Goal: Task Accomplishment & Management: Manage account settings

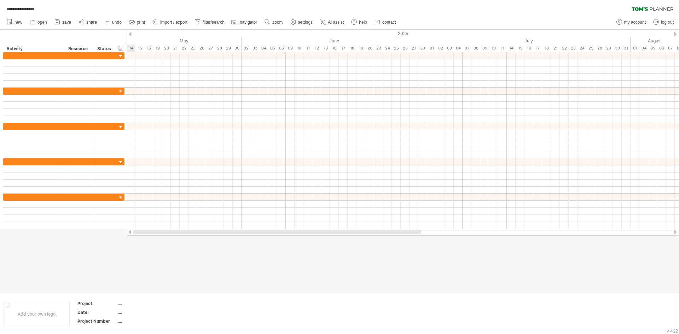
drag, startPoint x: 274, startPoint y: 233, endPoint x: 118, endPoint y: 236, distance: 155.6
click at [118, 236] on div "**********" at bounding box center [339, 167] width 679 height 334
click at [675, 34] on div at bounding box center [675, 34] width 3 height 5
click at [130, 35] on div at bounding box center [130, 34] width 3 height 5
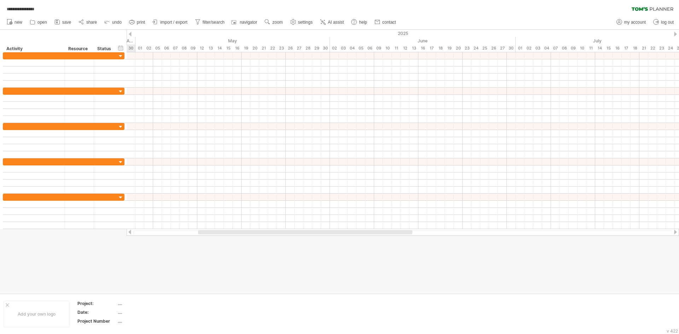
click at [130, 35] on div at bounding box center [130, 34] width 3 height 5
click at [38, 8] on span "**********" at bounding box center [20, 9] width 35 height 6
click at [118, 314] on div "...." at bounding box center [147, 312] width 59 height 6
click at [83, 21] on icon at bounding box center [81, 21] width 7 height 7
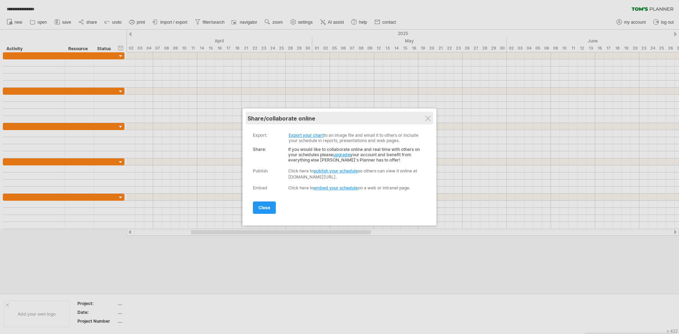
click at [431, 117] on div "My schedules share/collaborate online" at bounding box center [340, 118] width 184 height 13
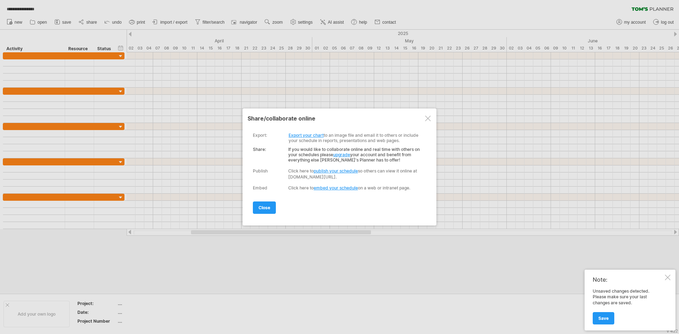
click at [427, 118] on div at bounding box center [428, 119] width 6 height 6
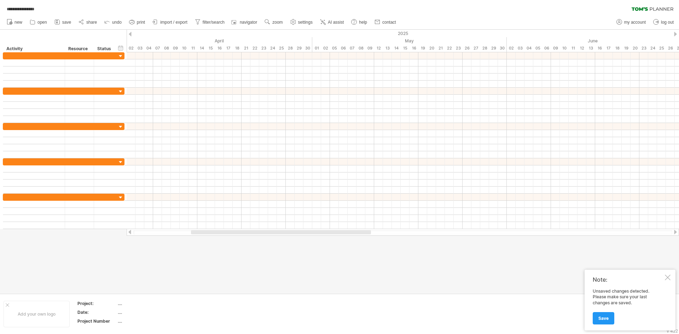
click at [665, 277] on div at bounding box center [668, 278] width 6 height 6
click at [66, 22] on span "save" at bounding box center [66, 22] width 9 height 5
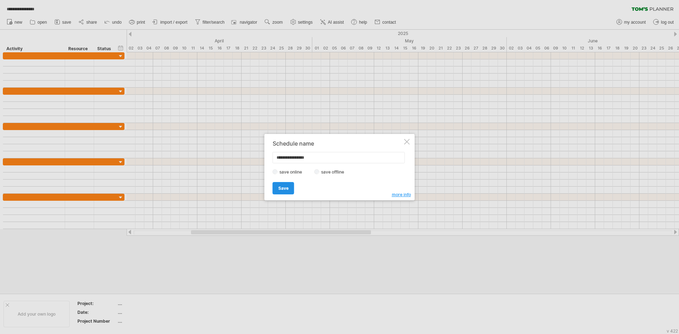
click at [290, 183] on link "Save" at bounding box center [284, 188] width 22 height 12
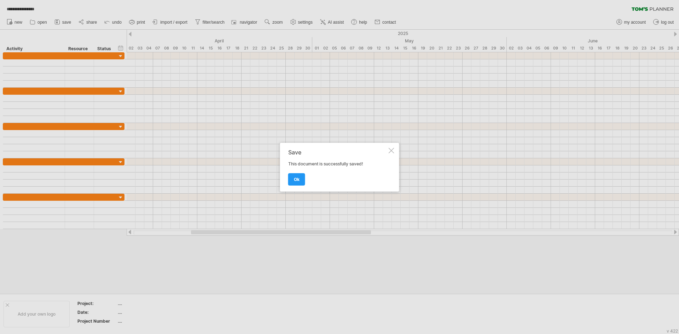
click at [210, 22] on div at bounding box center [339, 167] width 679 height 334
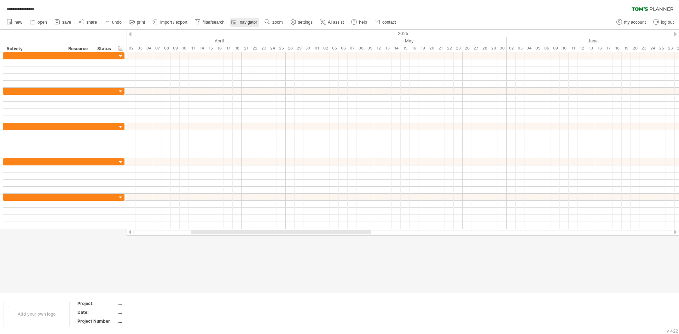
click at [249, 25] on link "navigator" at bounding box center [244, 22] width 29 height 9
click at [300, 25] on link "settings" at bounding box center [302, 22] width 26 height 9
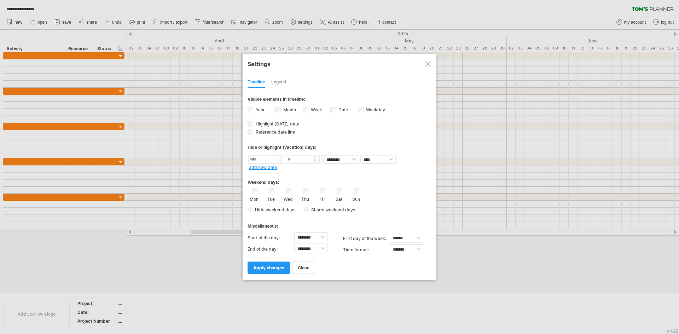
click at [336, 111] on div "Date visibility of date Currently there is not enough space horizontally to dis…" at bounding box center [344, 111] width 28 height 10
click at [277, 268] on span "apply changes" at bounding box center [268, 267] width 31 height 5
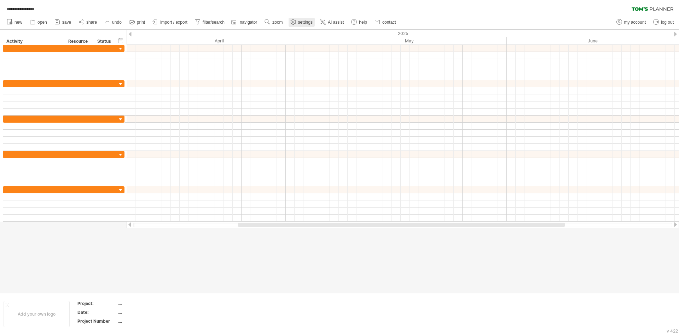
click at [301, 22] on span "settings" at bounding box center [305, 22] width 14 height 5
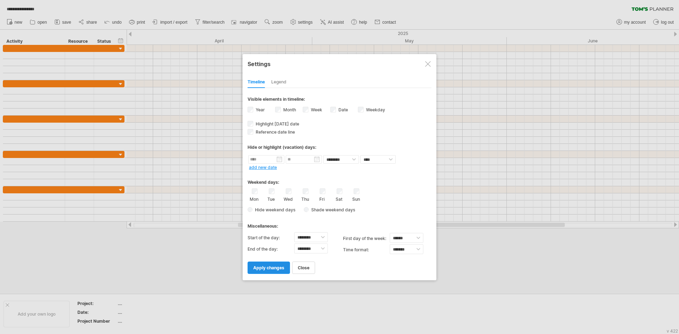
click at [273, 273] on link "apply changes" at bounding box center [269, 268] width 42 height 12
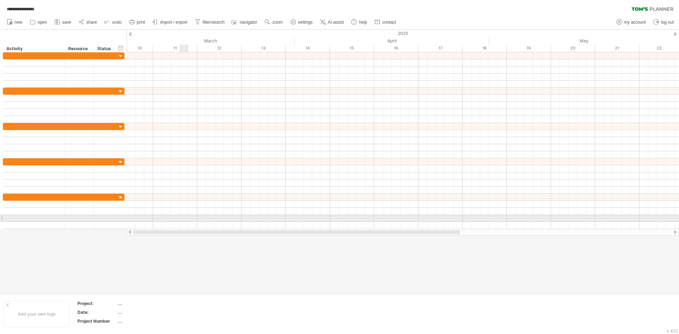
drag, startPoint x: 306, startPoint y: 232, endPoint x: 185, endPoint y: 234, distance: 121.7
click at [185, 234] on div at bounding box center [402, 232] width 539 height 5
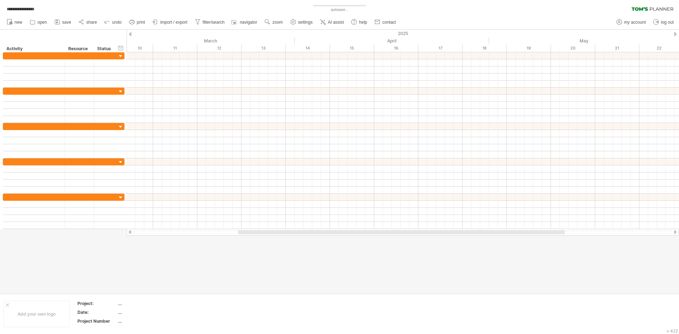
click at [184, 256] on div at bounding box center [339, 162] width 679 height 264
click at [181, 231] on div at bounding box center [402, 232] width 539 height 5
drag, startPoint x: 133, startPoint y: 235, endPoint x: 128, endPoint y: 234, distance: 5.1
click at [128, 234] on div at bounding box center [403, 232] width 552 height 7
click at [128, 234] on div at bounding box center [130, 232] width 6 height 5
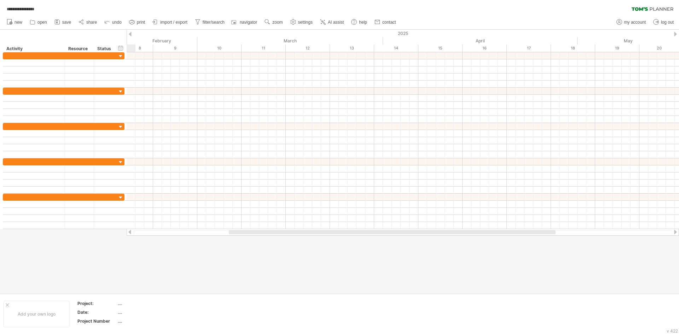
click at [128, 234] on div at bounding box center [130, 232] width 6 height 5
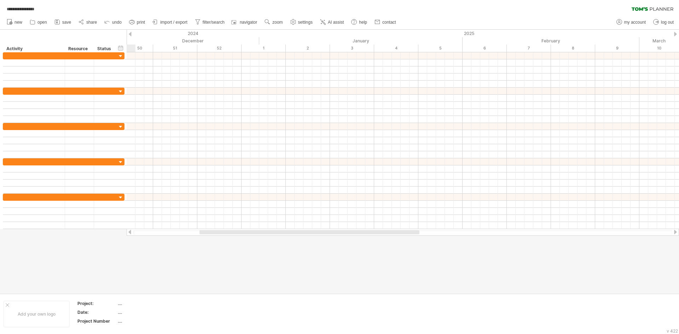
click at [128, 234] on div at bounding box center [130, 232] width 6 height 5
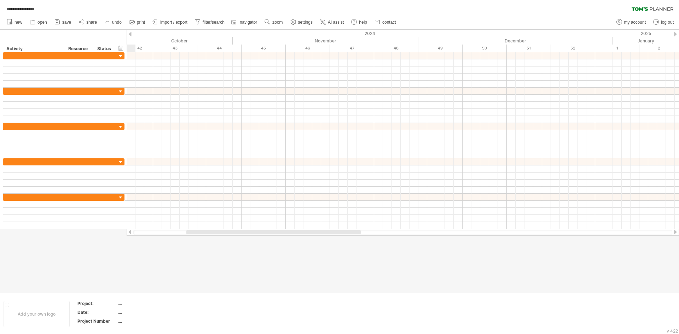
click at [128, 234] on div at bounding box center [130, 232] width 6 height 5
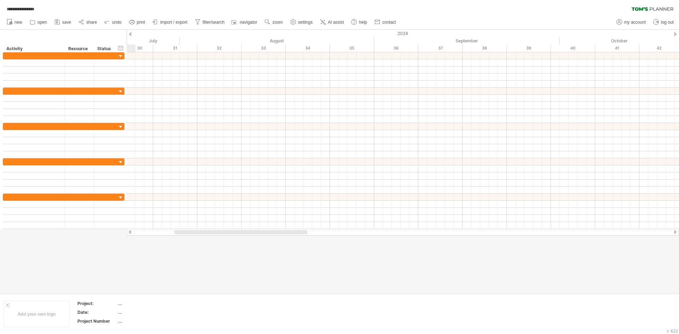
click at [128, 234] on div at bounding box center [130, 232] width 6 height 5
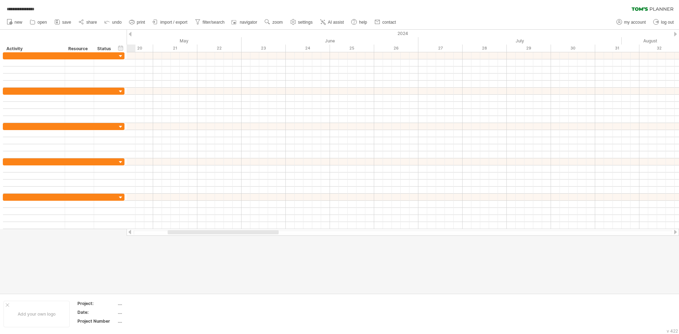
click at [128, 234] on div at bounding box center [130, 232] width 6 height 5
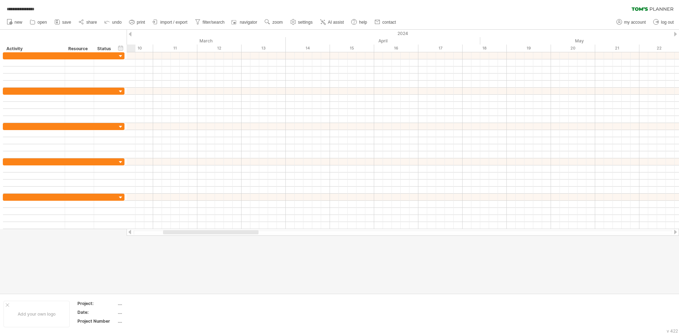
click at [128, 234] on div at bounding box center [130, 232] width 6 height 5
drag, startPoint x: 247, startPoint y: 231, endPoint x: 370, endPoint y: 235, distance: 122.4
click at [370, 235] on div at bounding box center [403, 232] width 552 height 7
click at [300, 19] on link "settings" at bounding box center [302, 22] width 26 height 9
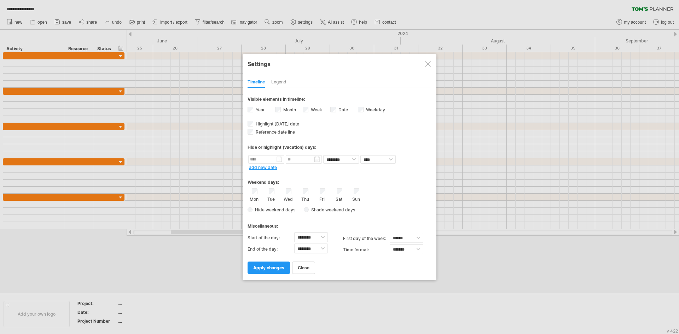
click at [321, 127] on div "**********" at bounding box center [340, 181] width 184 height 186
click at [260, 266] on span "apply changes" at bounding box center [268, 267] width 31 height 5
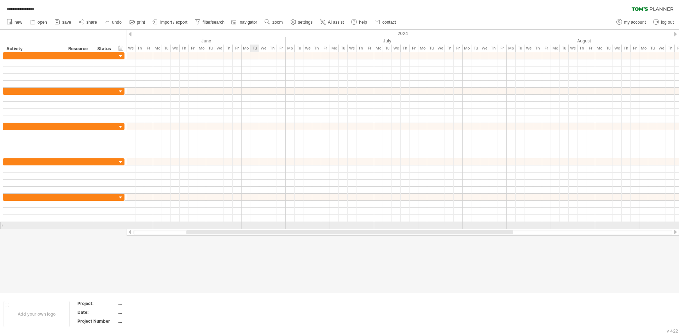
drag, startPoint x: 302, startPoint y: 231, endPoint x: 250, endPoint y: 225, distance: 52.0
click at [250, 225] on div "**********" at bounding box center [339, 167] width 679 height 334
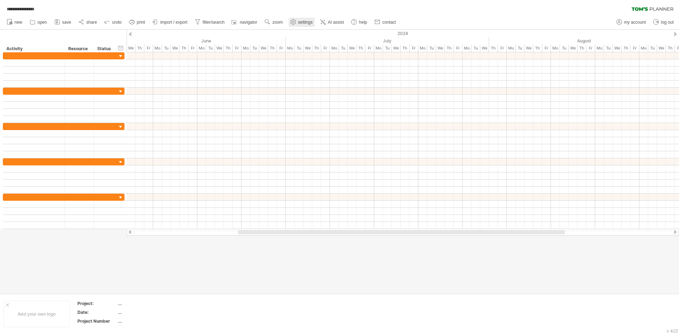
click at [302, 23] on span "settings" at bounding box center [305, 22] width 14 height 5
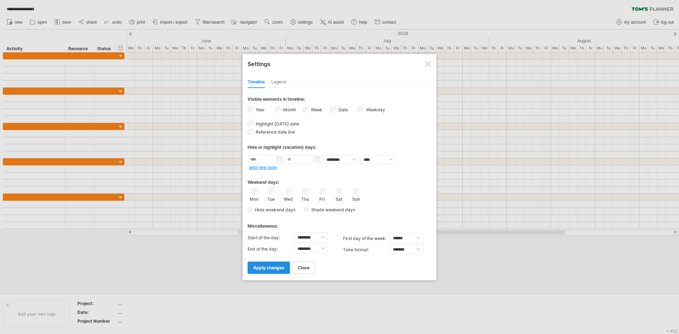
click at [271, 267] on span "apply changes" at bounding box center [268, 267] width 31 height 5
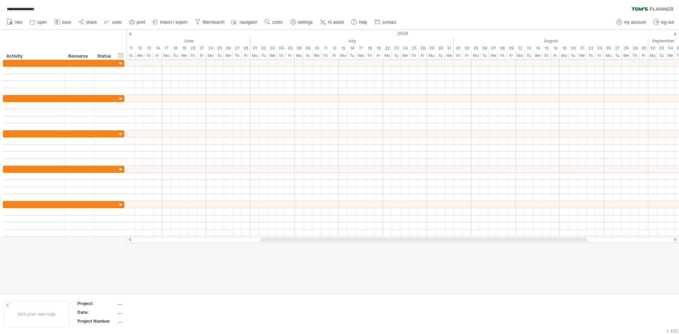
drag, startPoint x: 313, startPoint y: 240, endPoint x: 335, endPoint y: 244, distance: 22.6
click at [335, 244] on div "**********" at bounding box center [339, 167] width 679 height 334
drag, startPoint x: 335, startPoint y: 244, endPoint x: 309, endPoint y: 244, distance: 26.5
click at [309, 244] on div at bounding box center [339, 162] width 679 height 264
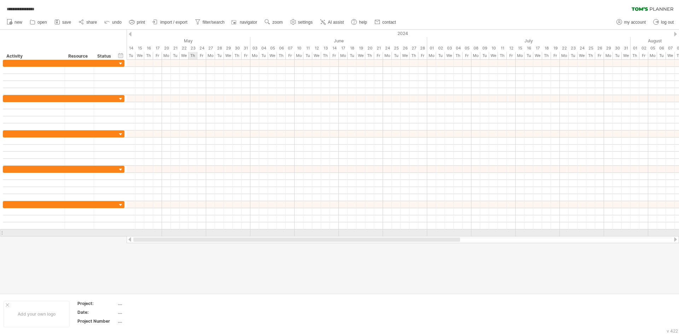
drag, startPoint x: 310, startPoint y: 241, endPoint x: 192, endPoint y: 234, distance: 118.7
click at [192, 234] on div "**********" at bounding box center [339, 167] width 679 height 334
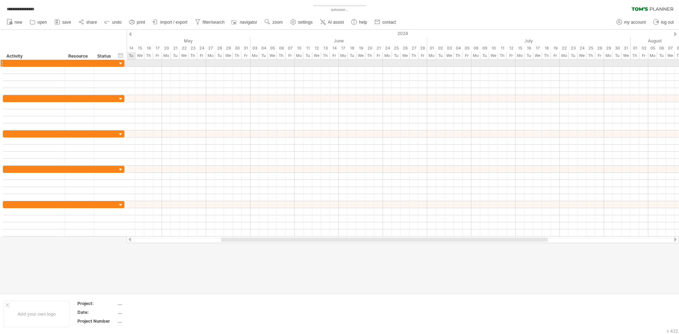
click at [121, 63] on div at bounding box center [120, 63] width 7 height 7
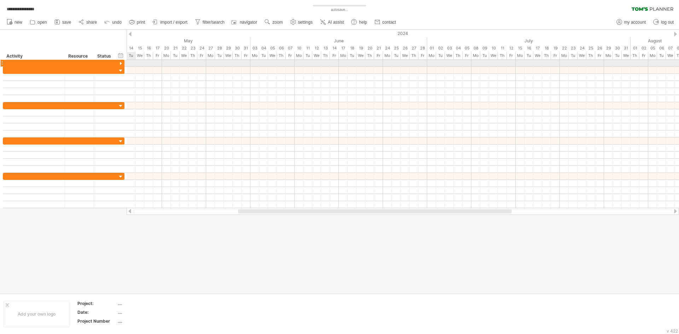
click at [121, 63] on div at bounding box center [120, 63] width 7 height 7
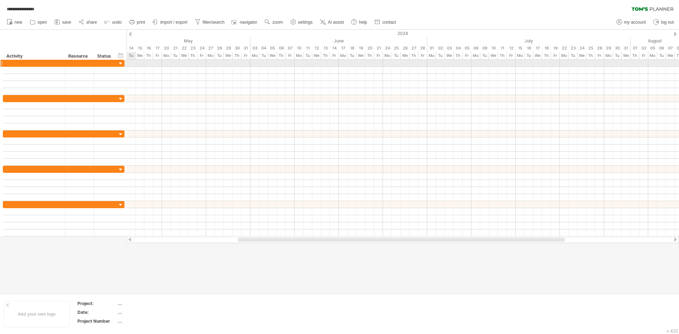
click at [121, 63] on div at bounding box center [120, 63] width 7 height 7
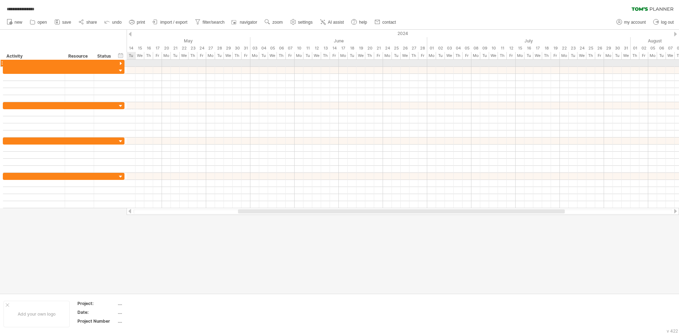
click at [121, 63] on div at bounding box center [120, 63] width 7 height 7
